Goal: Transaction & Acquisition: Purchase product/service

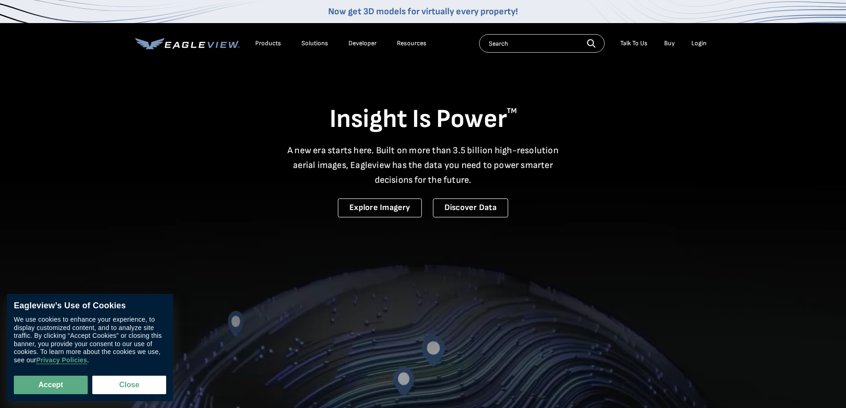
click at [700, 45] on div "Login" at bounding box center [698, 43] width 15 height 8
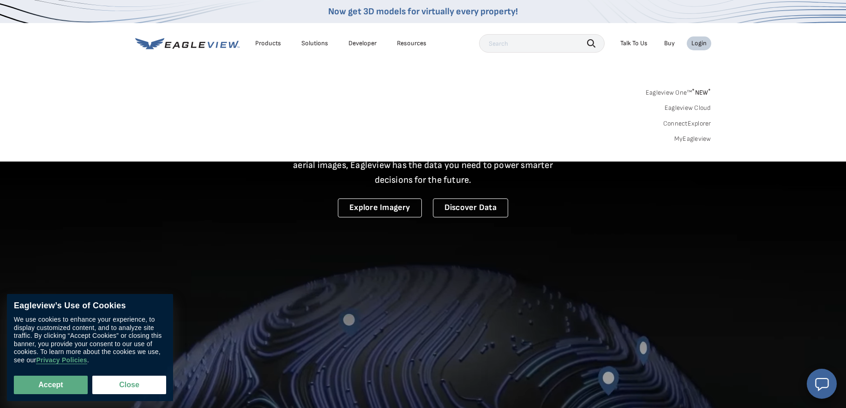
click at [702, 45] on div "Login" at bounding box center [698, 43] width 15 height 8
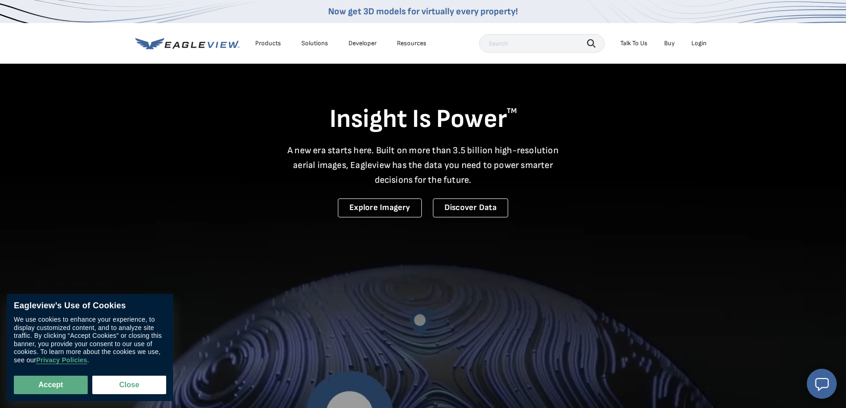
click at [702, 44] on div "Login" at bounding box center [698, 43] width 15 height 8
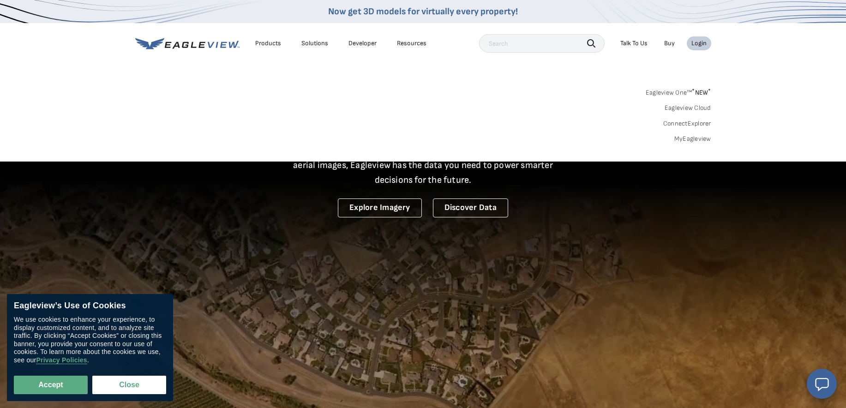
click at [697, 140] on link "MyEagleview" at bounding box center [692, 139] width 37 height 8
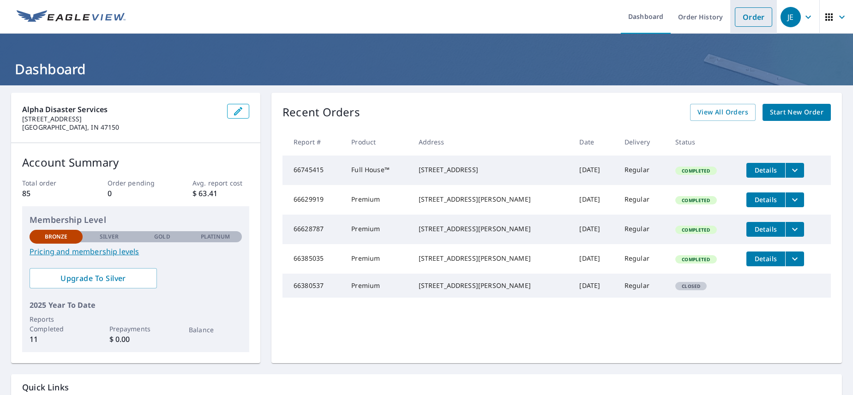
click at [741, 17] on link "Order" at bounding box center [753, 16] width 37 height 19
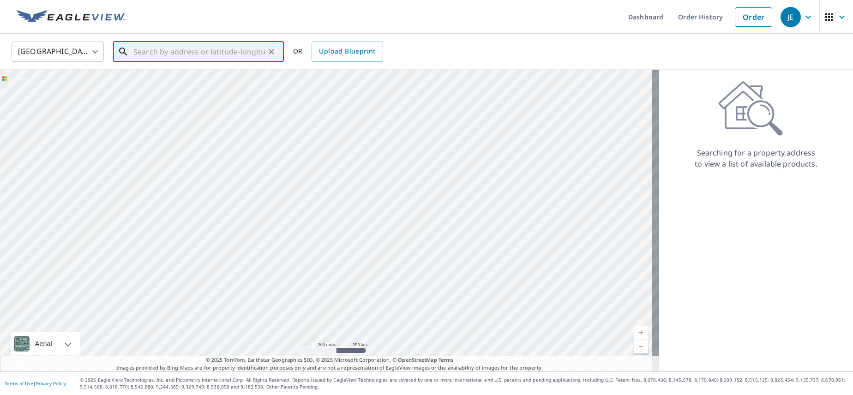
click at [220, 49] on input "text" at bounding box center [199, 52] width 132 height 26
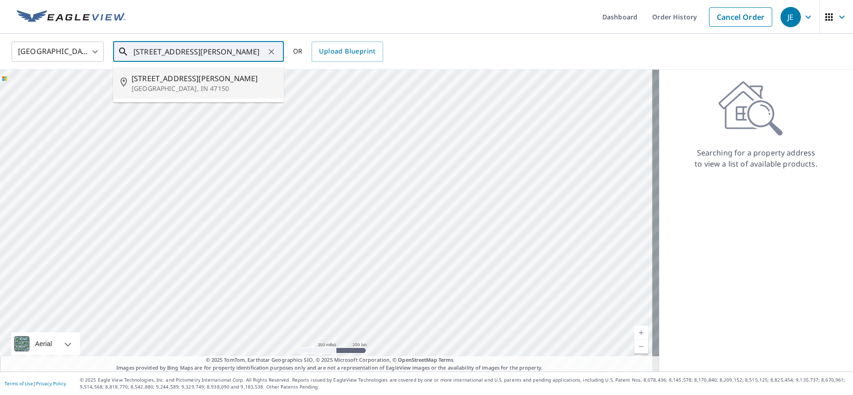
click at [165, 84] on p "New Albany, IN 47150" at bounding box center [204, 88] width 145 height 9
type input "4405 Chandler Ct New Albany, IN 47150"
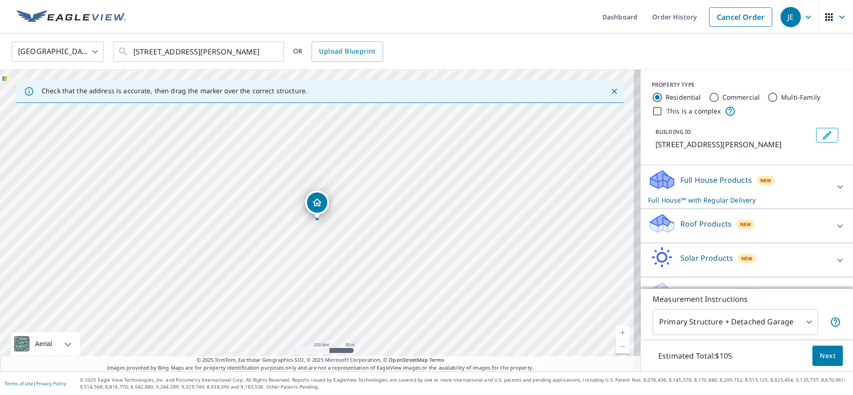
click at [719, 222] on p "Roof Products" at bounding box center [705, 223] width 51 height 11
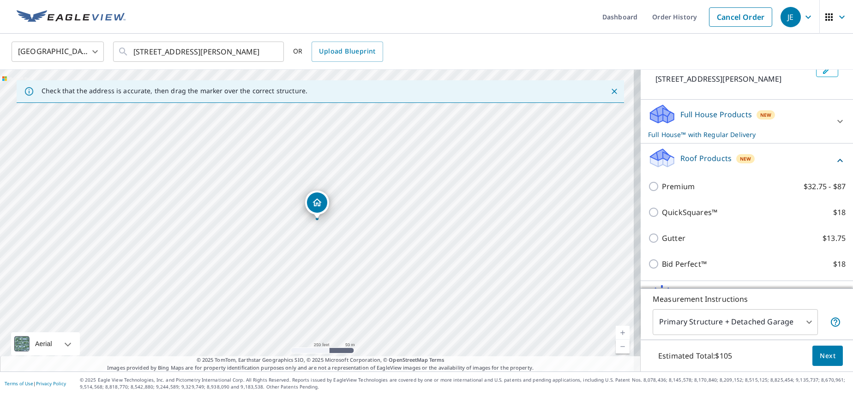
scroll to position [120, 0]
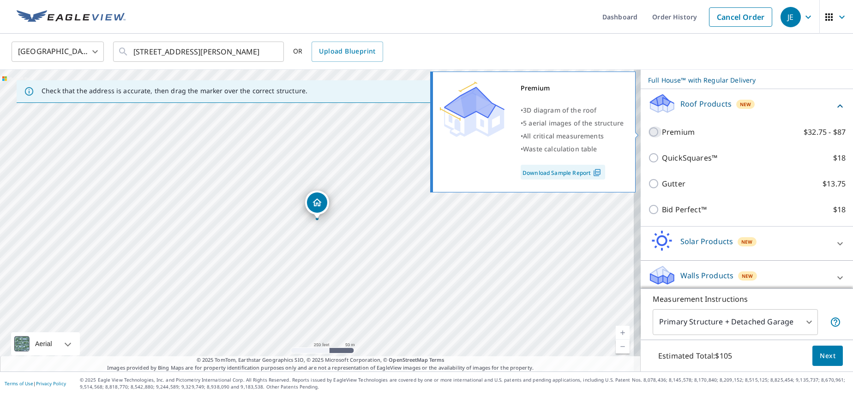
click at [648, 133] on input "Premium $32.75 - $87" at bounding box center [655, 131] width 14 height 11
checkbox input "true"
checkbox input "false"
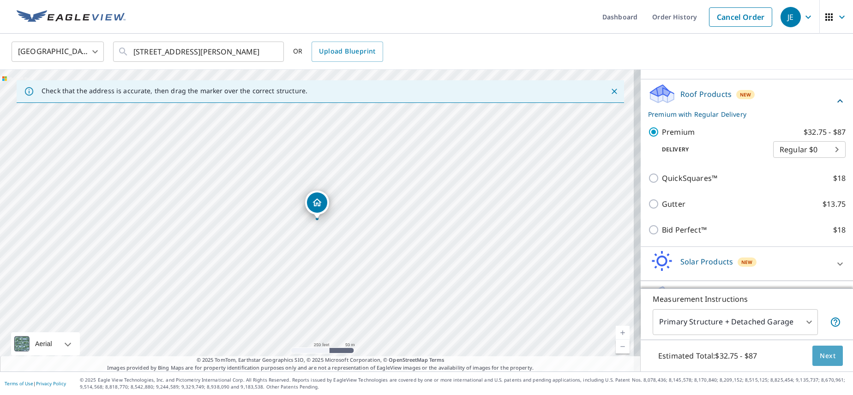
click at [827, 356] on span "Next" at bounding box center [828, 356] width 16 height 12
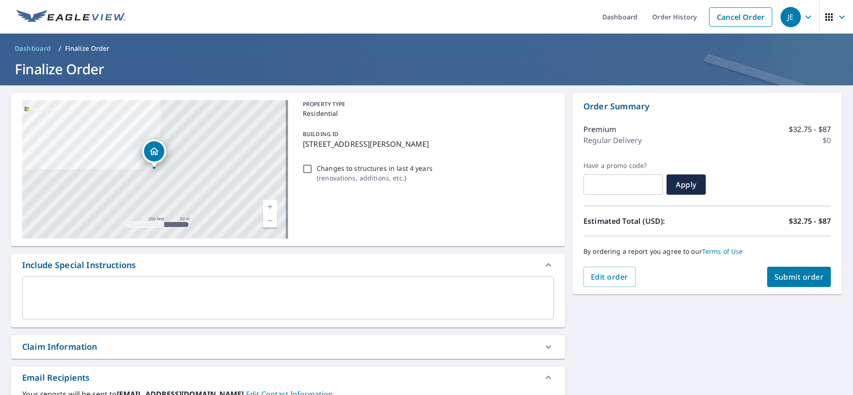
click at [789, 279] on span "Submit order" at bounding box center [798, 277] width 49 height 10
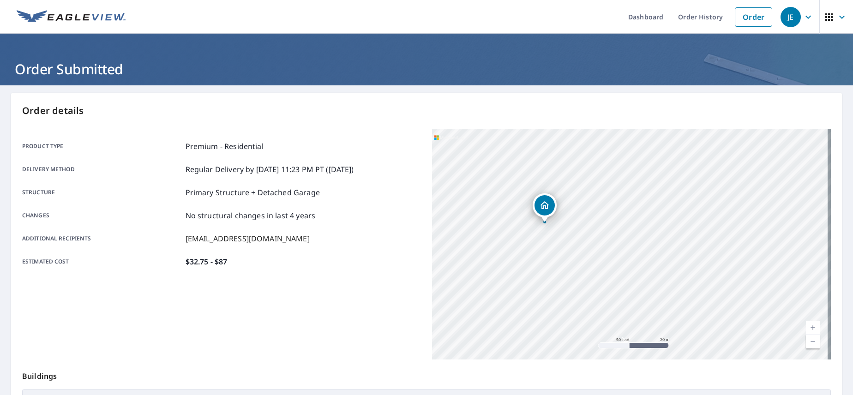
drag, startPoint x: 509, startPoint y: 228, endPoint x: 761, endPoint y: 197, distance: 254.3
click at [761, 197] on div "4405 Chandler Ct New Albany, IN 47150" at bounding box center [631, 244] width 399 height 231
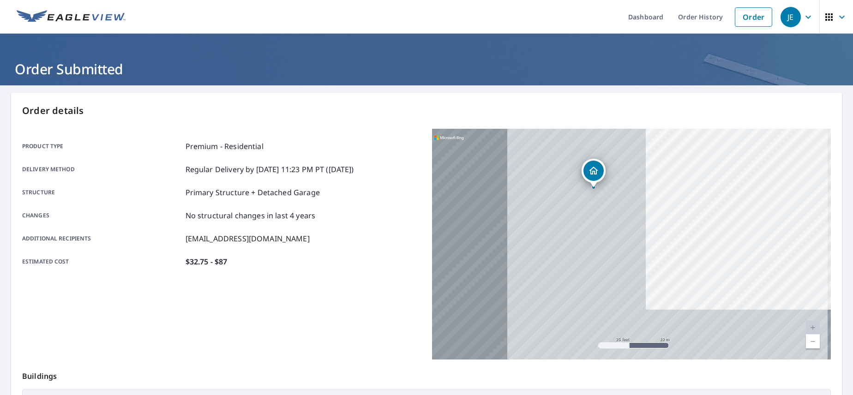
drag, startPoint x: 486, startPoint y: 219, endPoint x: 727, endPoint y: 164, distance: 247.1
click at [727, 164] on div "4405 Chandler Ct New Albany, IN 47150" at bounding box center [631, 244] width 399 height 231
